Goal: Navigation & Orientation: Find specific page/section

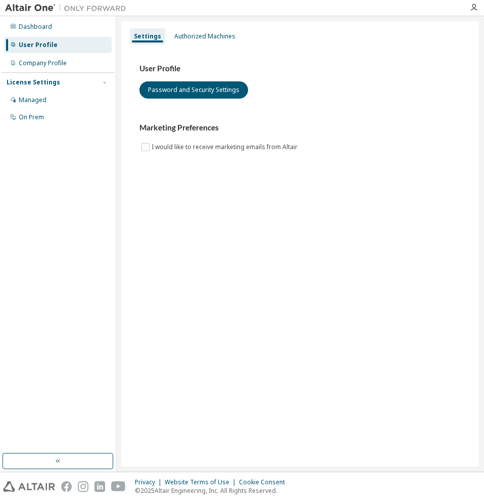
click at [112, 115] on div "Managed On Prem" at bounding box center [58, 108] width 113 height 33
click at [90, 182] on div "Dashboard User Profile Company Profile License Settings Managed On Prem" at bounding box center [58, 235] width 113 height 434
click at [62, 32] on div "Dashboard" at bounding box center [58, 27] width 108 height 16
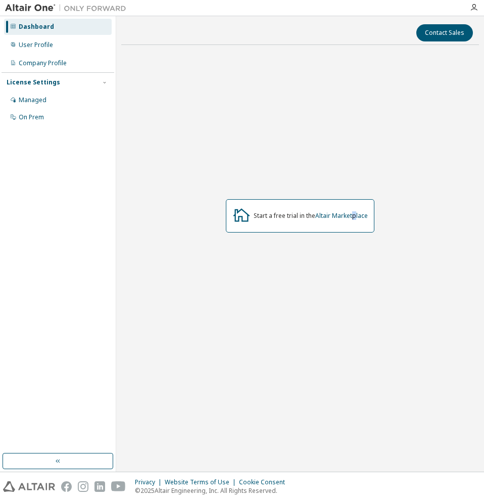
click at [356, 112] on div "Start a free trial in the Altair Marketplace" at bounding box center [300, 215] width 358 height 325
click at [309, 224] on div "Start a free trial in the Altair Marketplace" at bounding box center [300, 215] width 149 height 33
click at [332, 202] on div "Start a free trial in the Altair Marketplace" at bounding box center [300, 215] width 149 height 33
click at [341, 214] on link "Altair Marketplace" at bounding box center [341, 215] width 53 height 9
